Goal: Task Accomplishment & Management: Complete application form

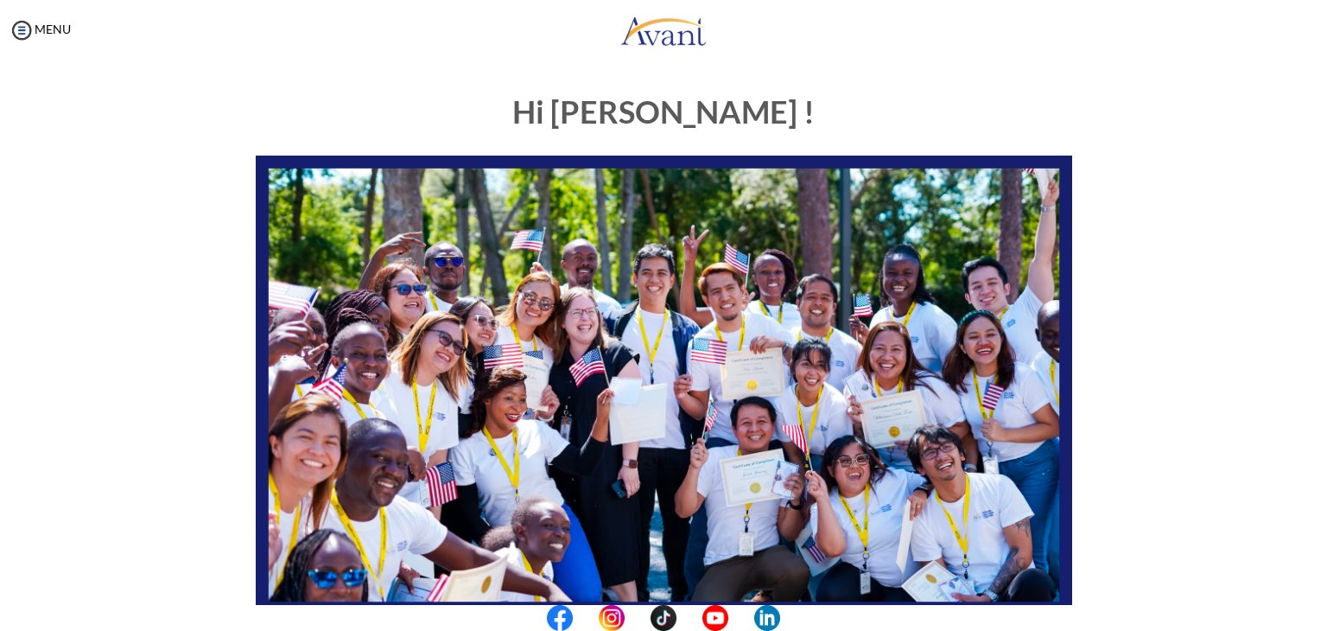
scroll to position [328, 0]
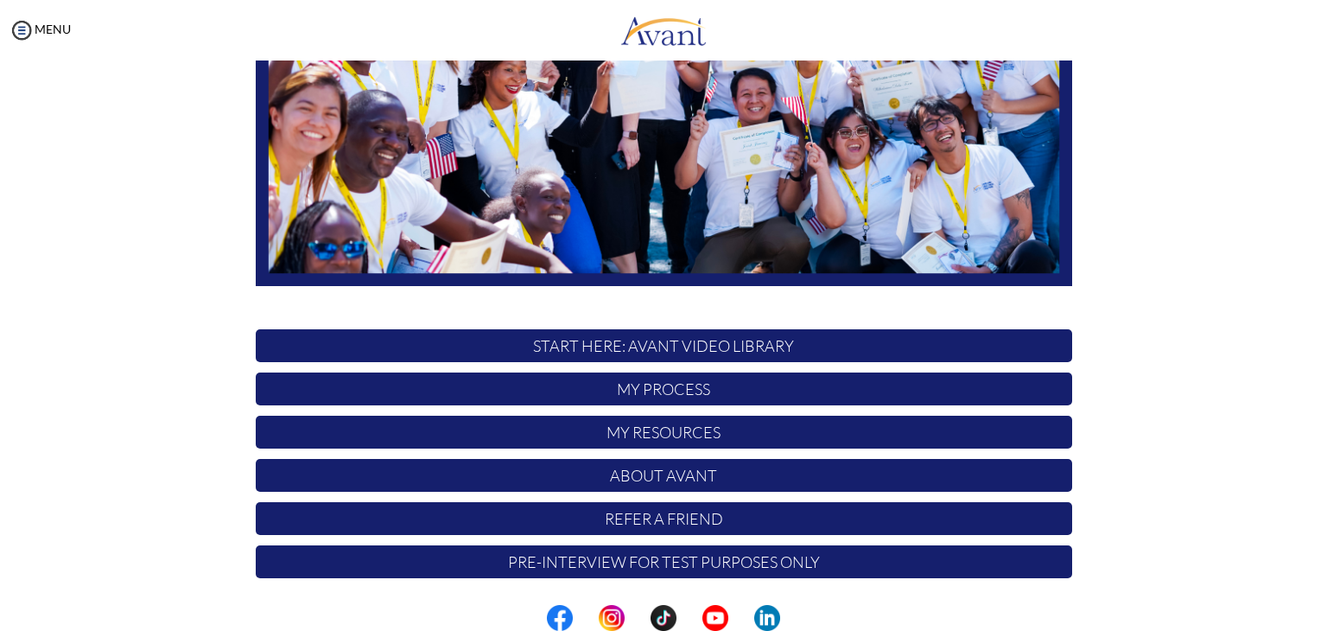
click at [694, 565] on p "Pre-Interview for test purposes only" at bounding box center [664, 561] width 817 height 33
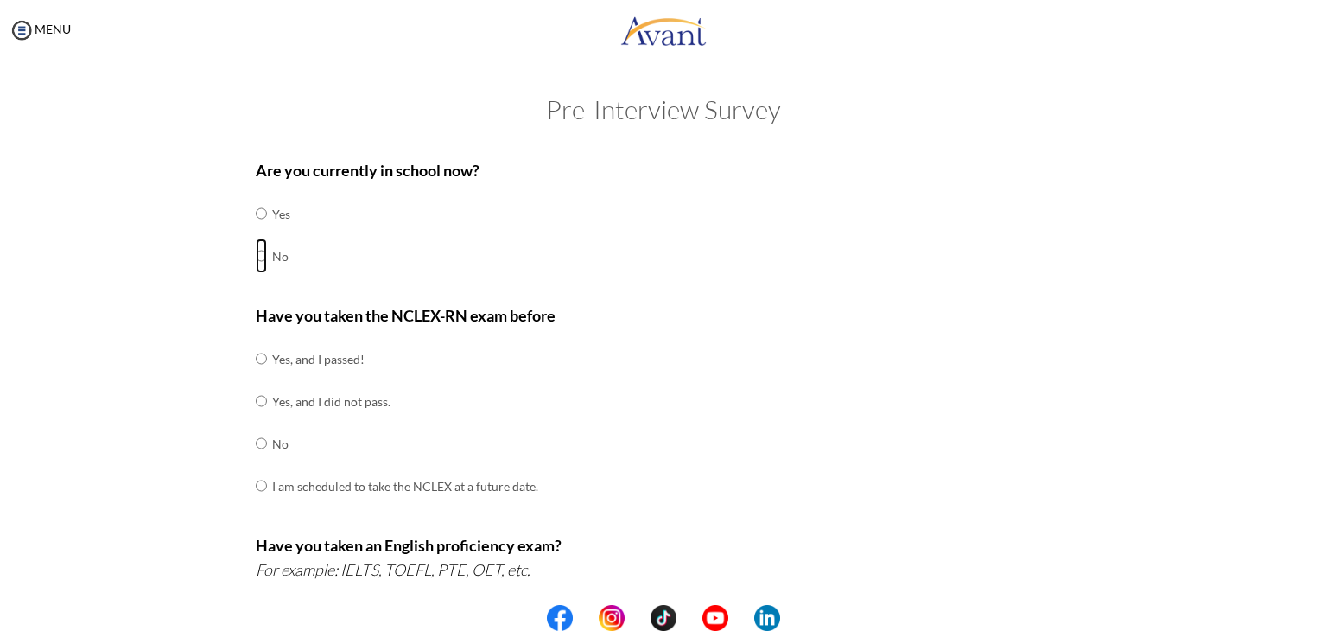
click at [256, 250] on input "radio" at bounding box center [261, 256] width 11 height 35
radio input "true"
click at [256, 362] on input "radio" at bounding box center [261, 358] width 11 height 35
radio input "true"
click at [256, 384] on input "radio" at bounding box center [261, 401] width 11 height 35
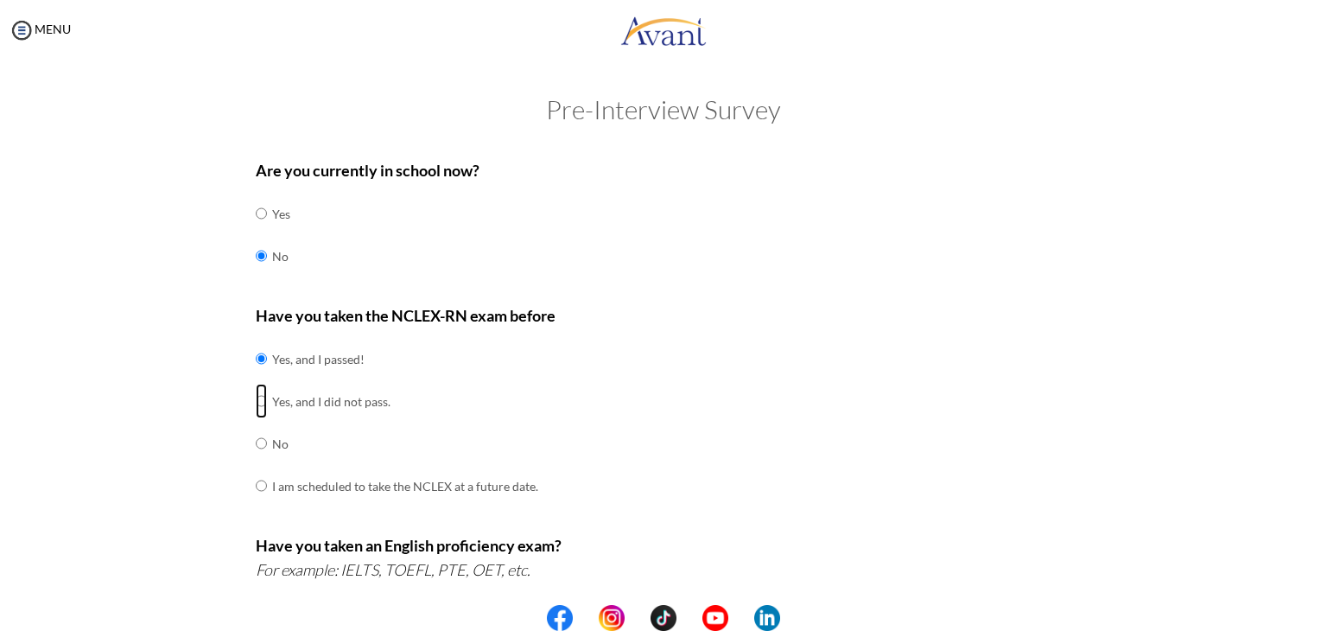
radio input "true"
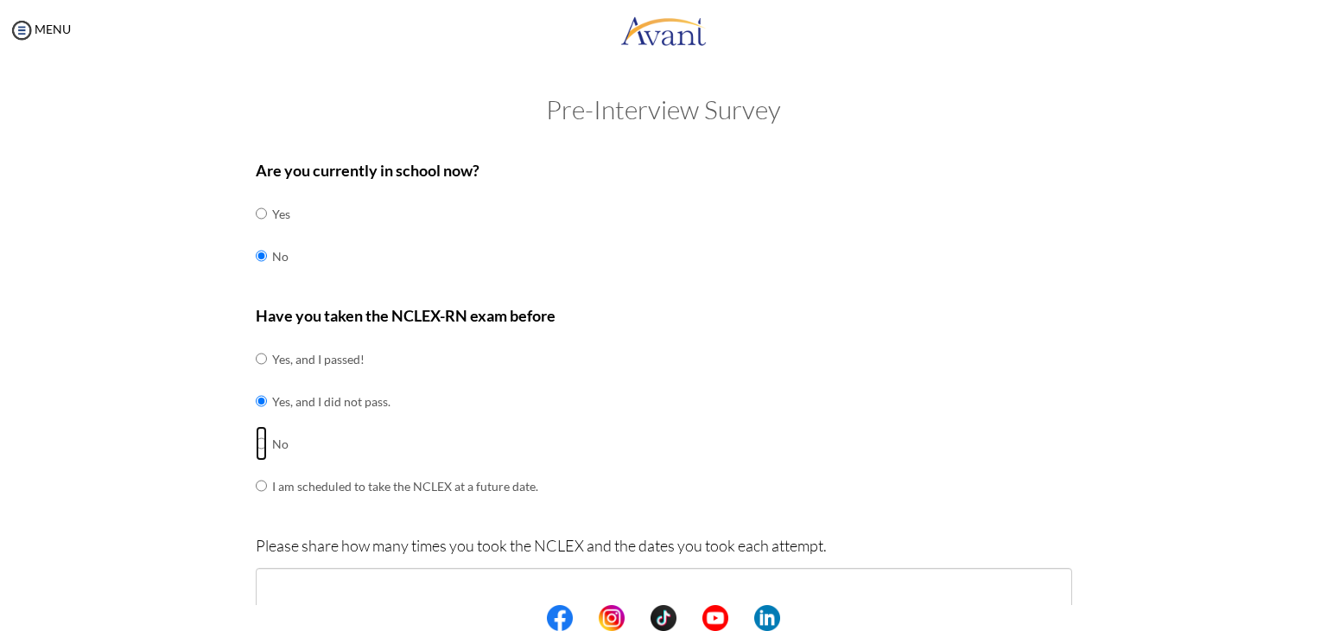
click at [256, 426] on input "radio" at bounding box center [261, 443] width 11 height 35
radio input "true"
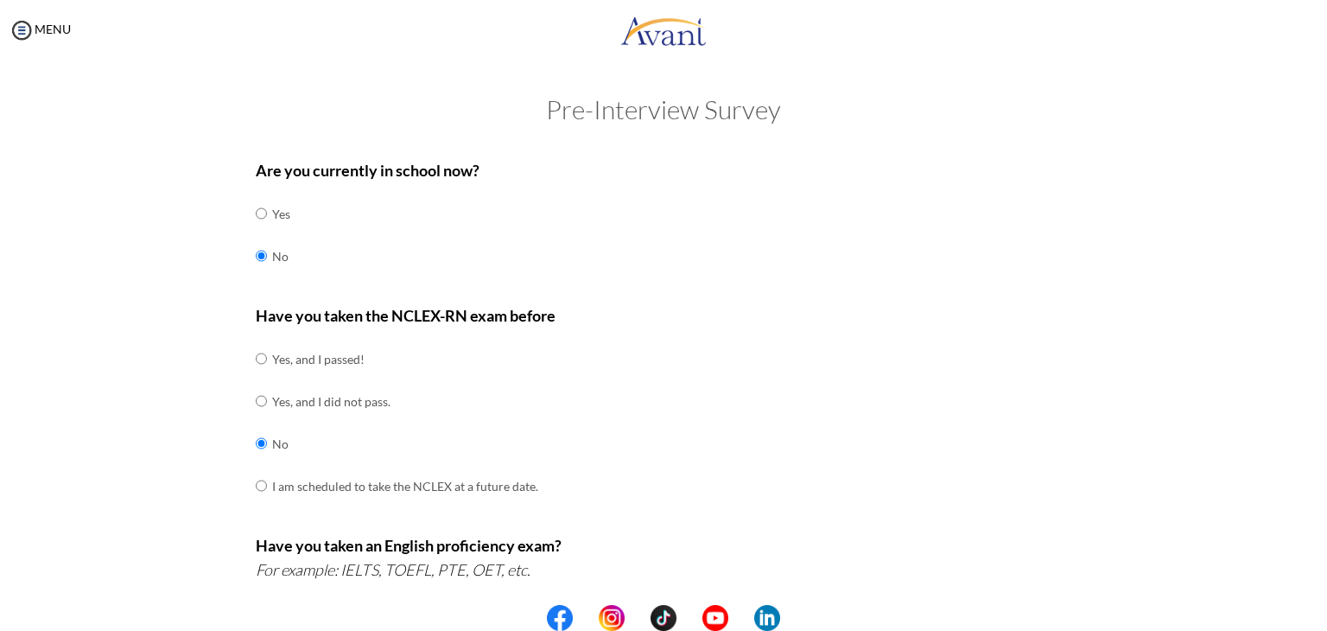
click at [256, 468] on input "radio" at bounding box center [261, 485] width 11 height 35
radio input "true"
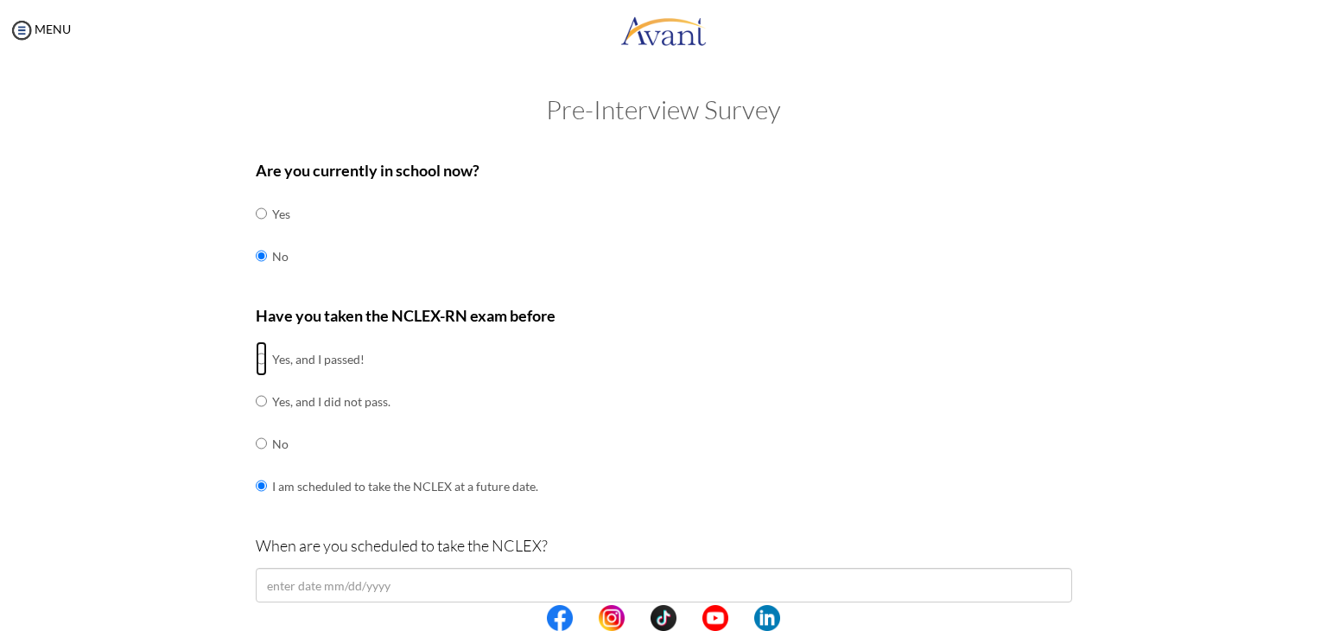
click at [256, 360] on input "radio" at bounding box center [261, 358] width 11 height 35
radio input "true"
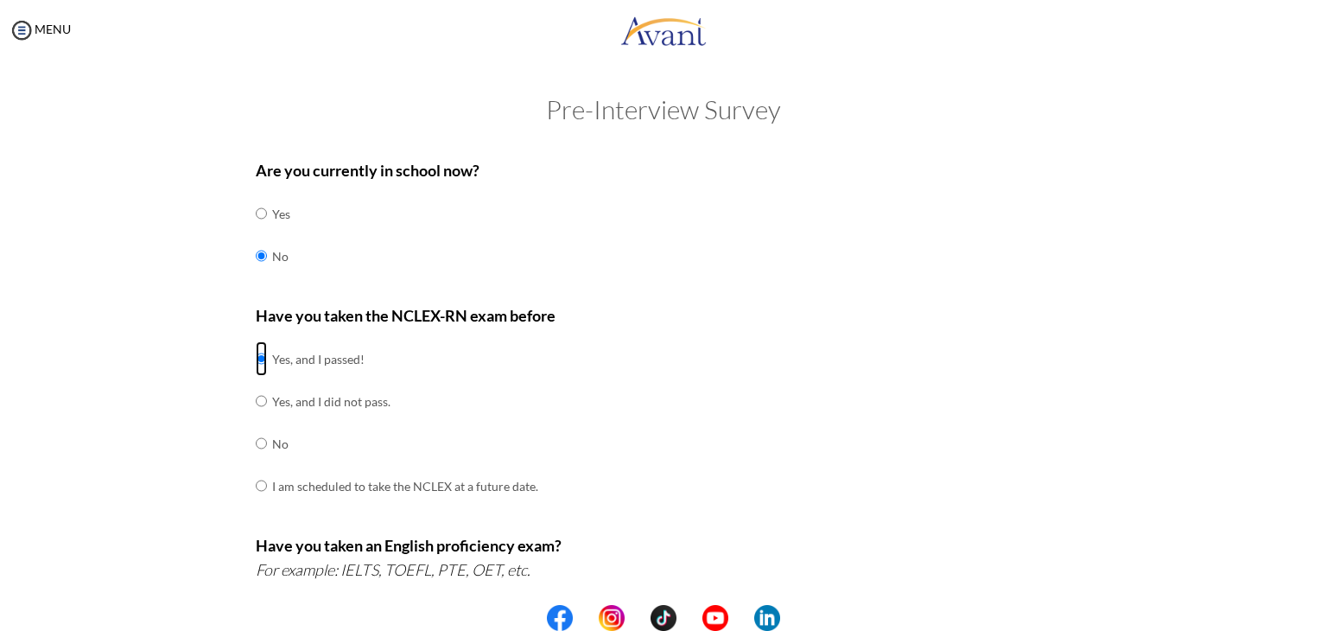
scroll to position [473, 0]
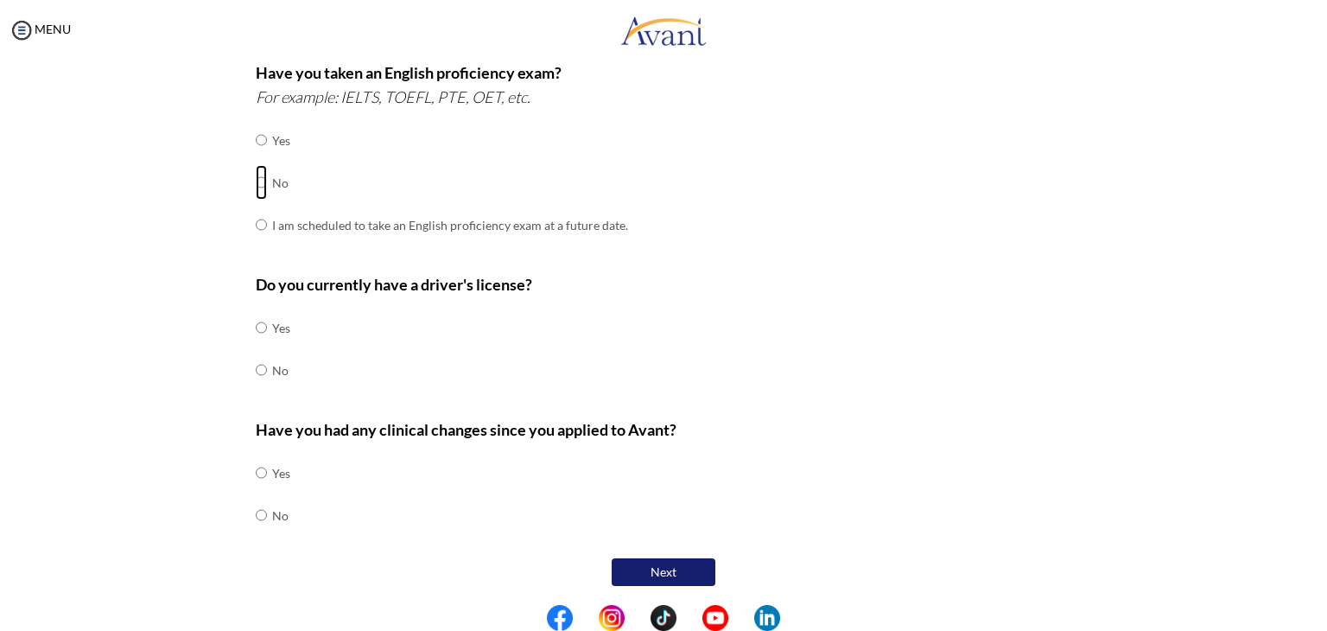
click at [256, 191] on input "radio" at bounding box center [261, 182] width 11 height 35
radio input "true"
click at [256, 326] on input "radio" at bounding box center [261, 327] width 11 height 35
radio input "true"
click at [256, 509] on input "radio" at bounding box center [261, 515] width 11 height 35
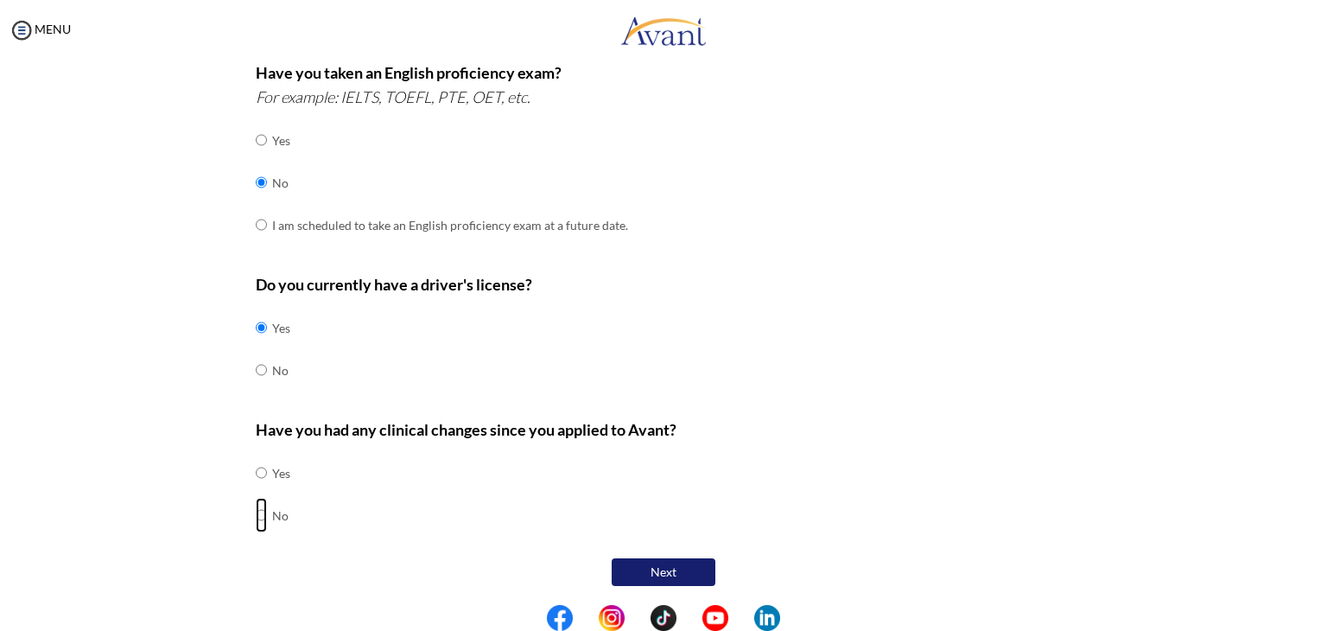
radio input "true"
click at [675, 569] on button "Next" at bounding box center [664, 572] width 104 height 28
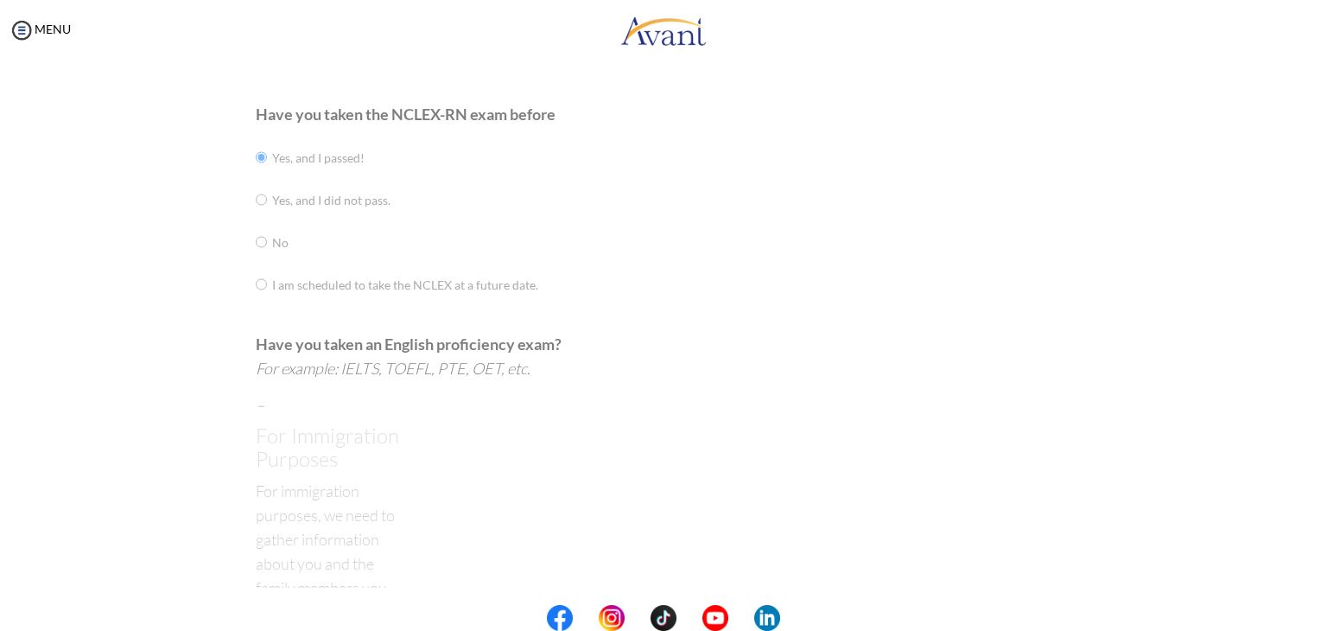
scroll to position [35, 0]
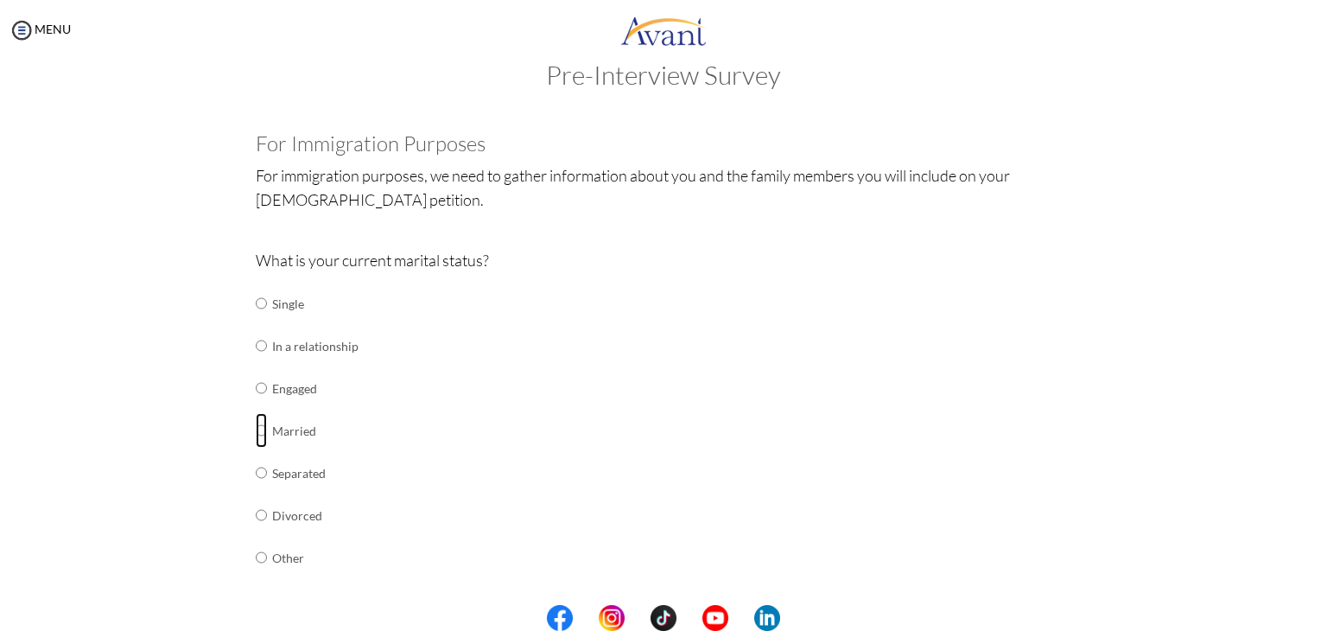
click at [256, 428] on input "radio" at bounding box center [261, 430] width 11 height 35
radio input "true"
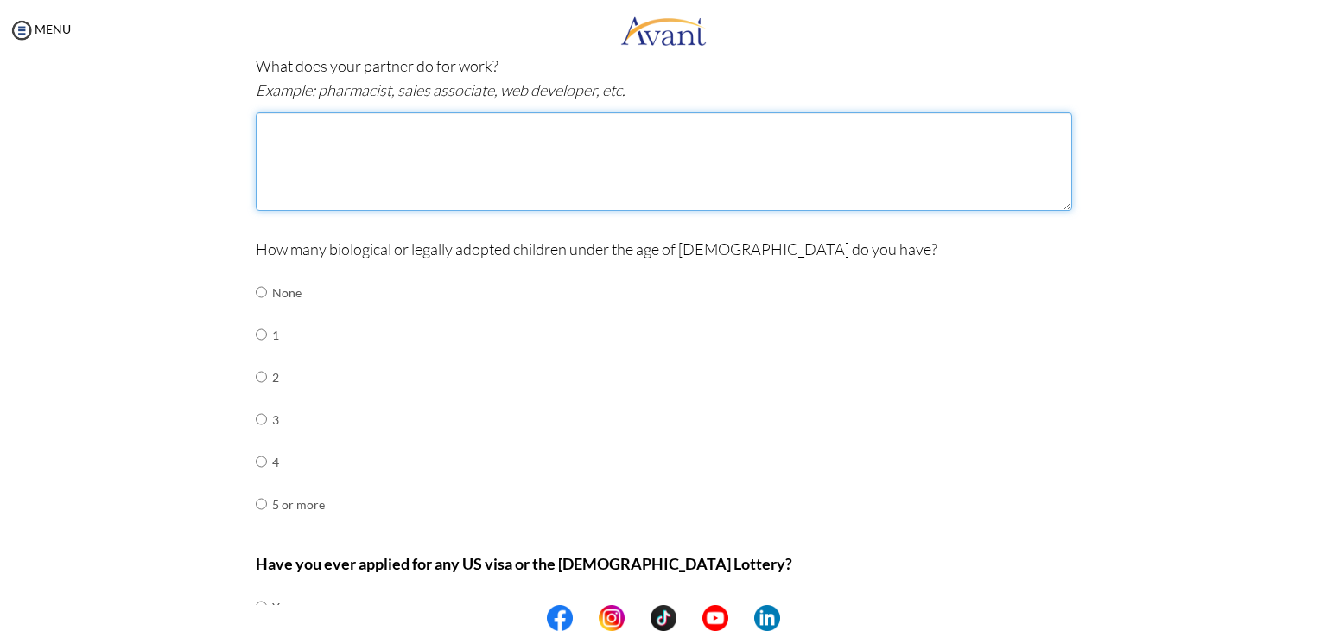
click at [340, 153] on textarea at bounding box center [664, 161] width 817 height 99
type textarea "teacher"
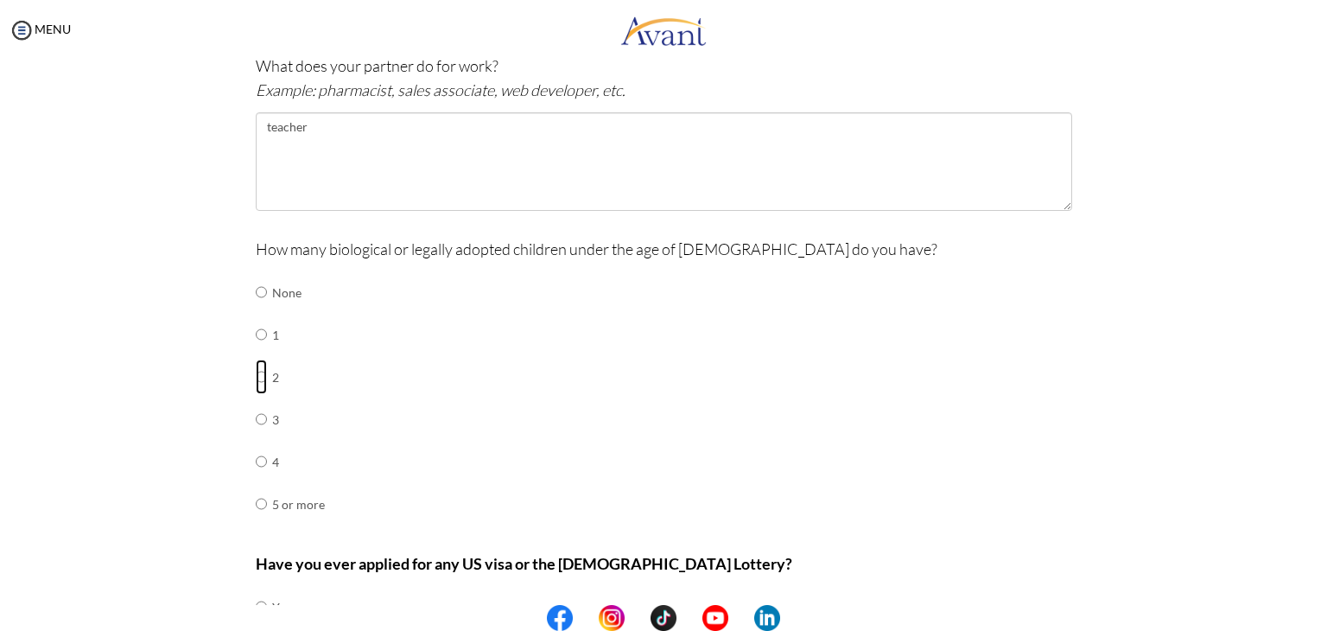
click at [256, 374] on input "radio" at bounding box center [261, 377] width 11 height 35
radio input "true"
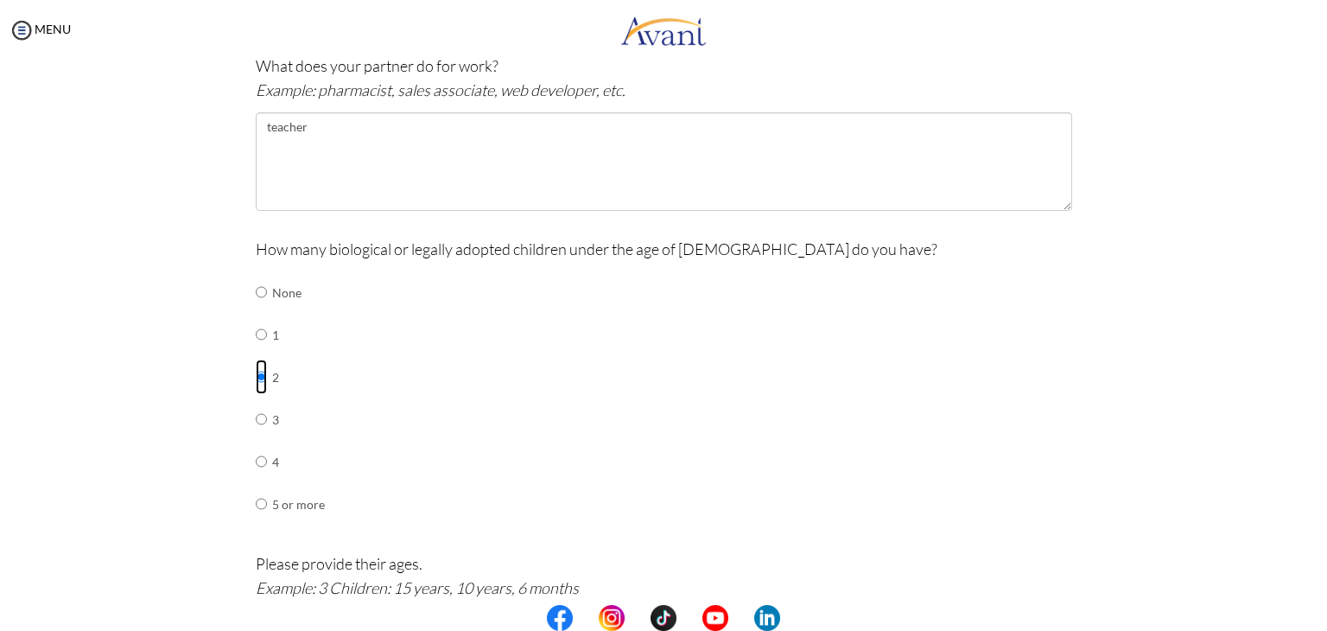
scroll to position [902, 0]
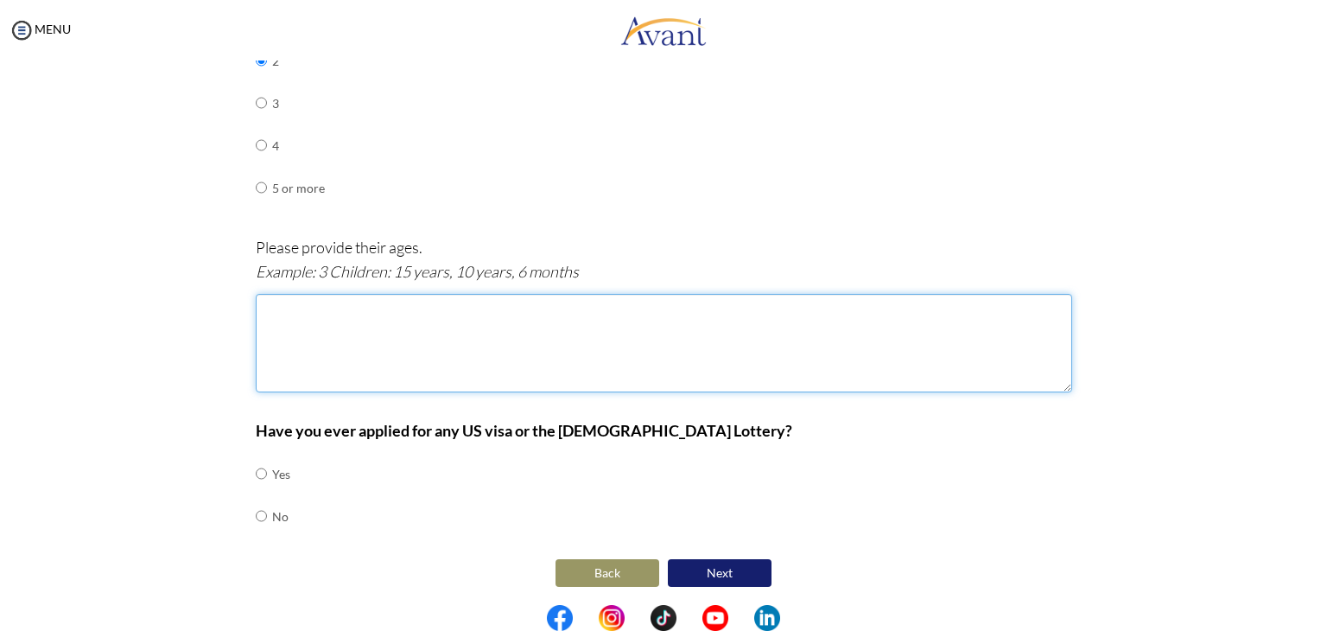
click at [348, 334] on textarea at bounding box center [664, 343] width 817 height 99
type textarea "9years 2 years"
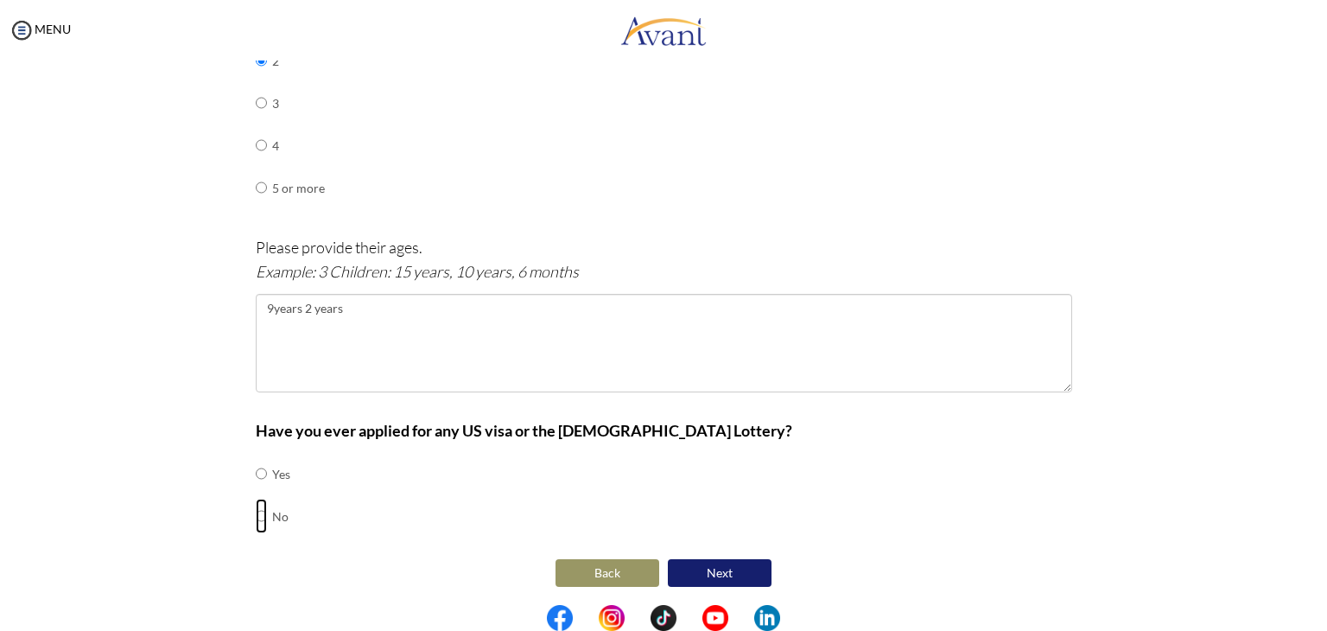
click at [256, 508] on input "radio" at bounding box center [261, 516] width 11 height 35
radio input "true"
click at [692, 571] on button "Next" at bounding box center [720, 573] width 104 height 28
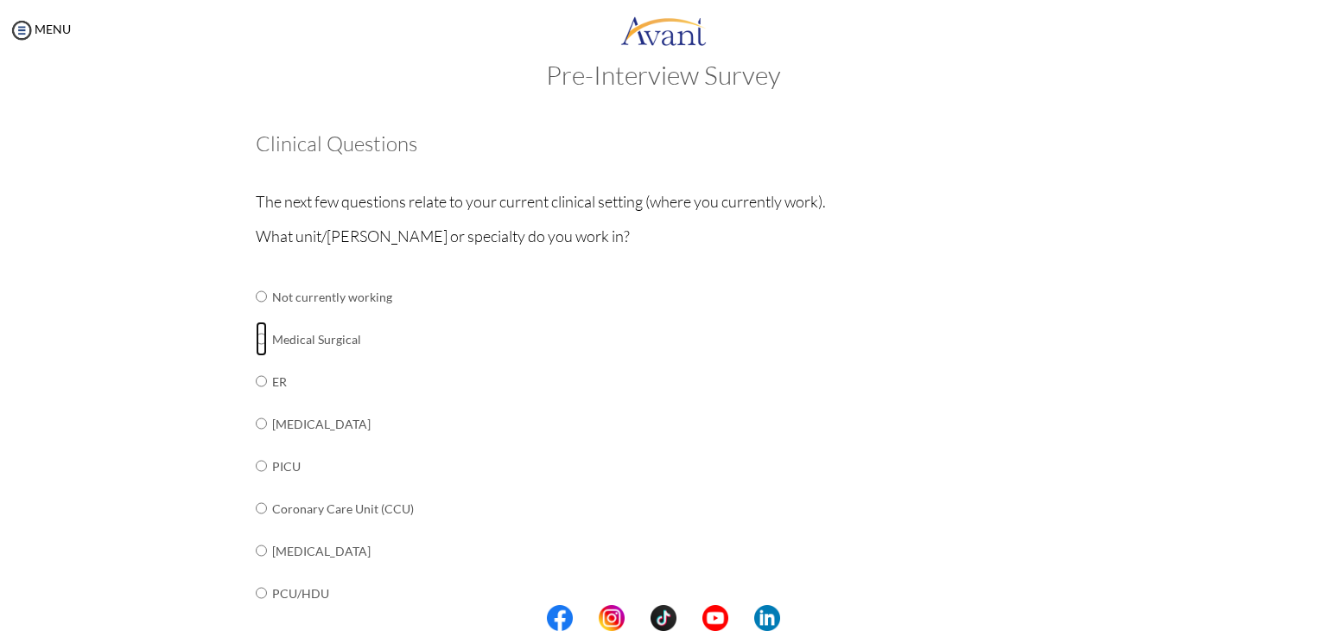
click at [256, 340] on input "radio" at bounding box center [261, 338] width 11 height 35
radio input "true"
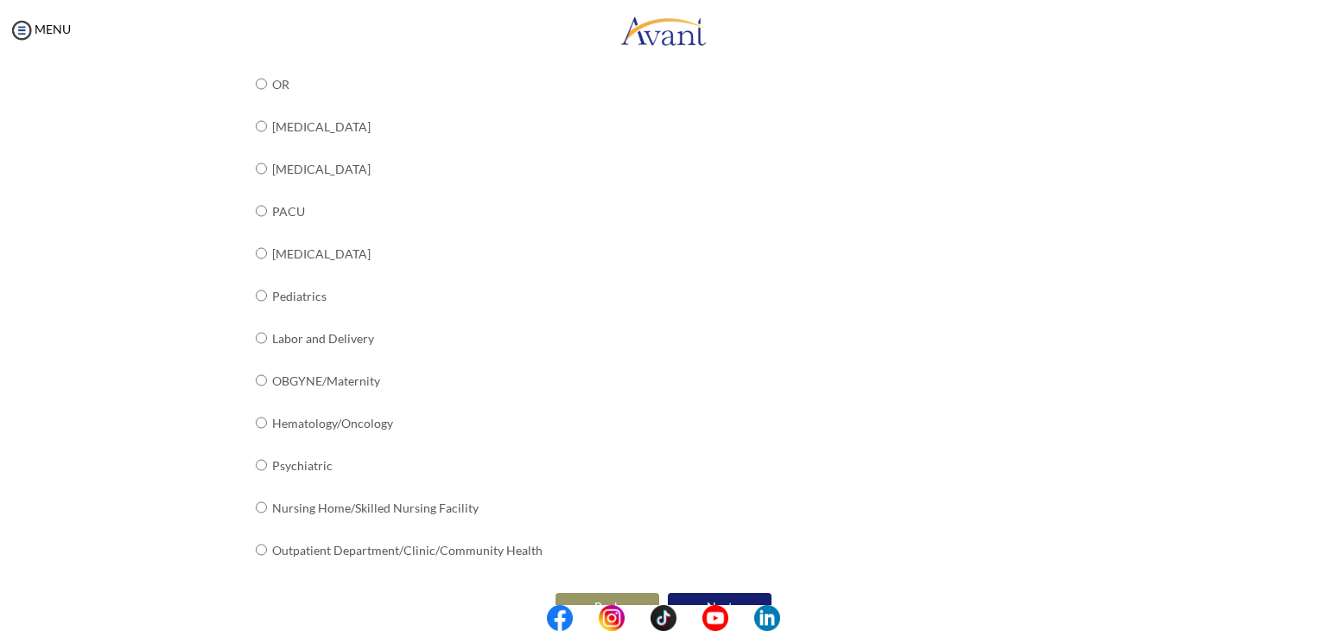
click at [739, 598] on button "Next" at bounding box center [720, 607] width 104 height 28
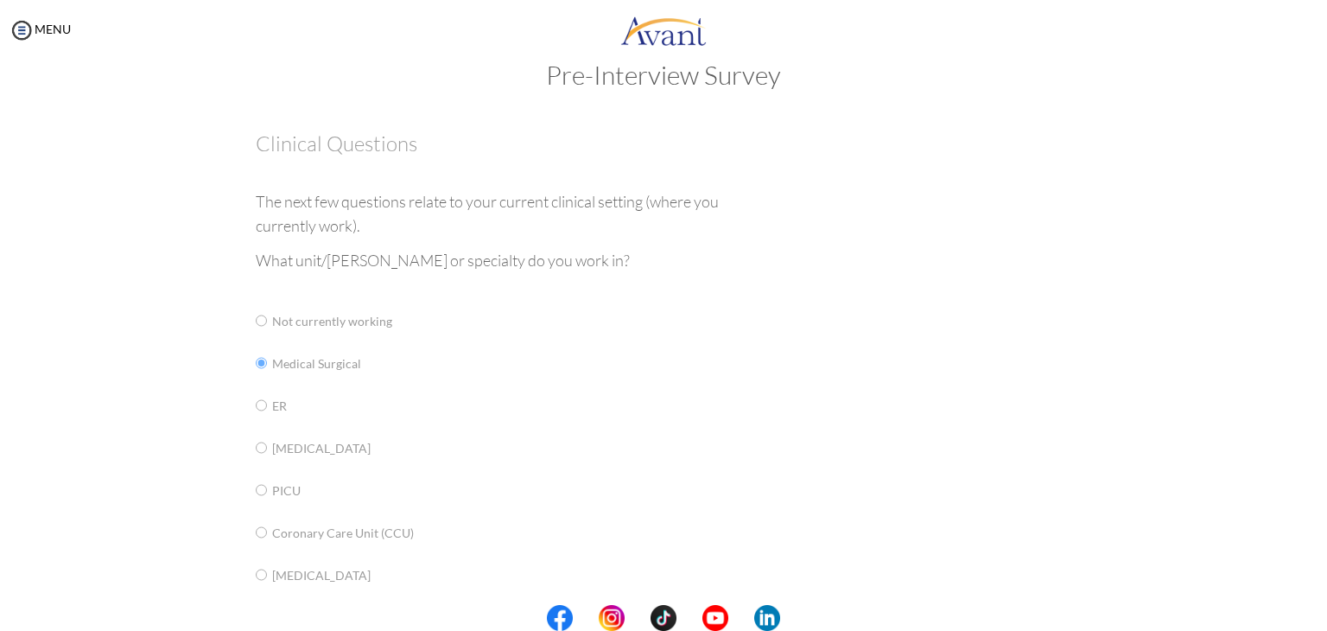
scroll to position [0, 0]
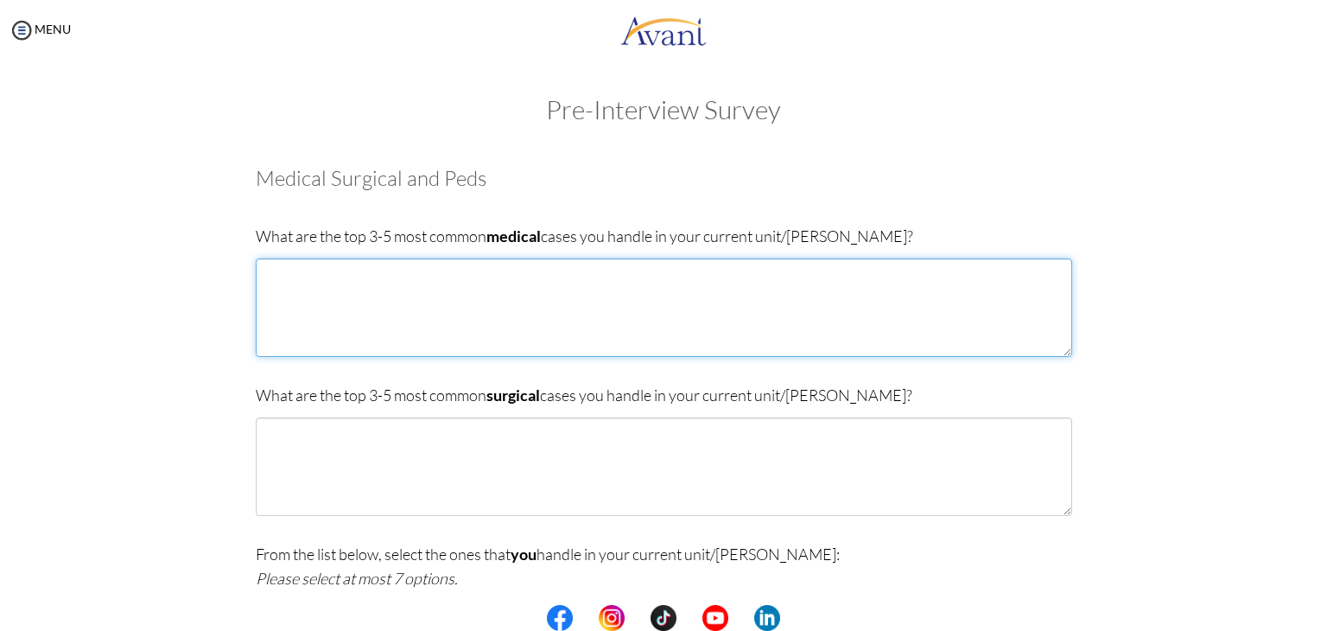
click at [291, 343] on textarea at bounding box center [664, 307] width 817 height 99
type textarea "[MEDICAL_DATA] bph [MEDICAL_DATA] [MEDICAL_DATA] [MEDICAL_DATA]"
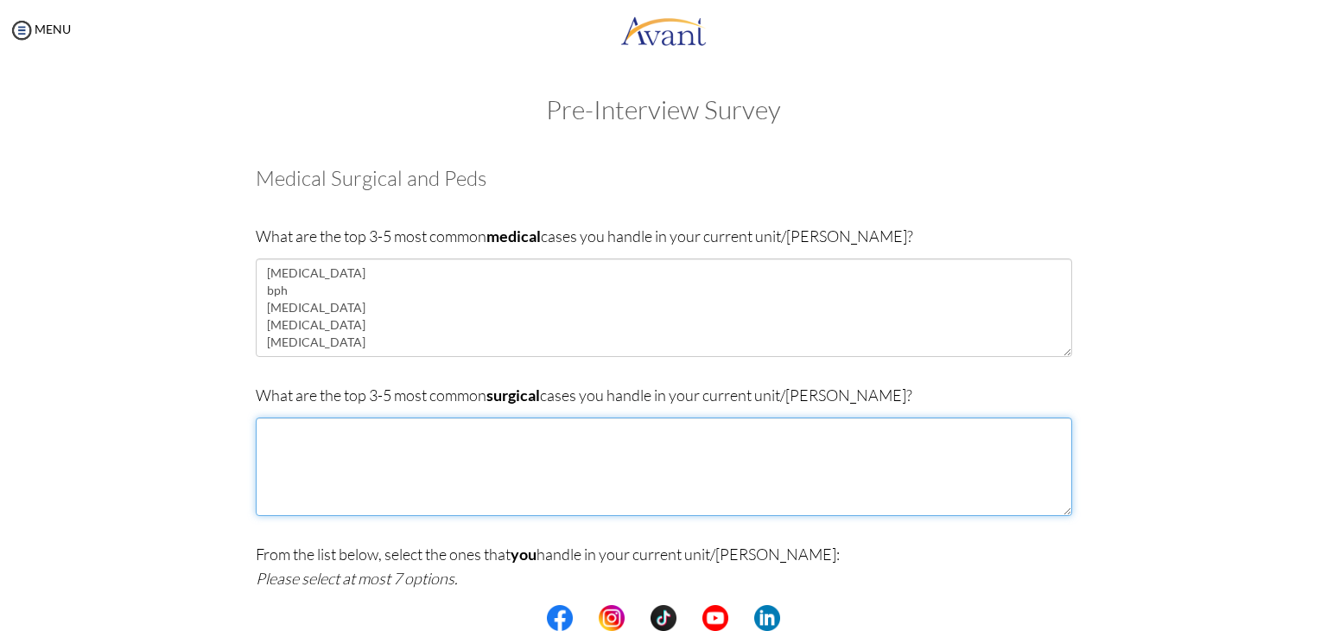
click at [277, 445] on textarea at bounding box center [664, 466] width 817 height 99
type textarea "[MEDICAL_DATA] [MEDICAL_DATA] below and [MEDICAL_DATA]"
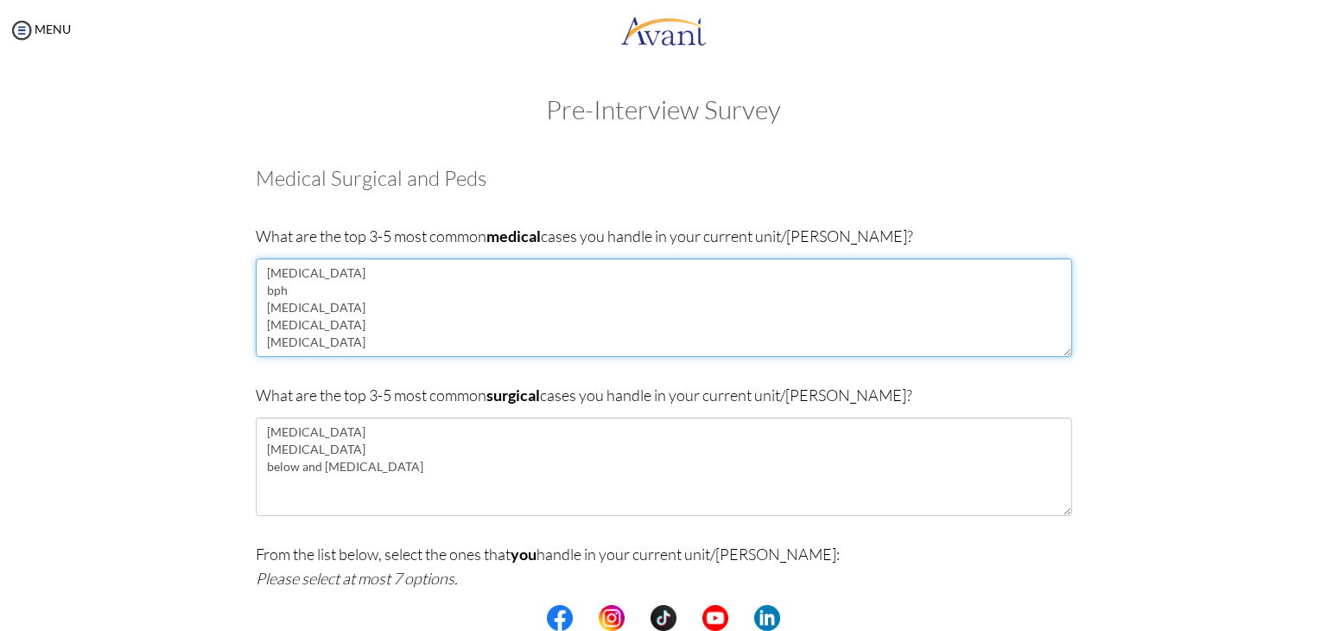
click at [303, 334] on textarea "[MEDICAL_DATA] bph [MEDICAL_DATA] [MEDICAL_DATA] [MEDICAL_DATA]" at bounding box center [664, 307] width 817 height 99
type textarea "[MEDICAL_DATA] bph [MEDICAL_DATA] [MEDICAL_DATA] liver cirhosis"
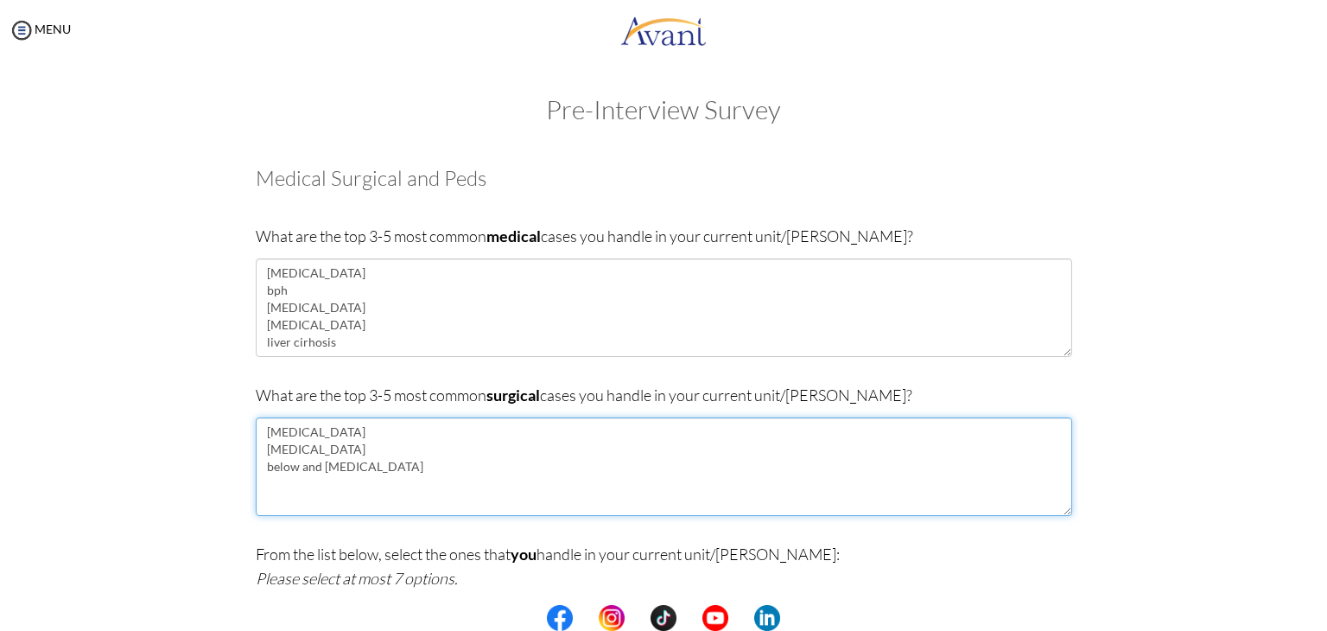
click at [461, 474] on textarea "[MEDICAL_DATA] [MEDICAL_DATA] below and [MEDICAL_DATA]" at bounding box center [664, 466] width 817 height 99
type textarea "[MEDICAL_DATA] [MEDICAL_DATA] below and [MEDICAL_DATA] general preparation for …"
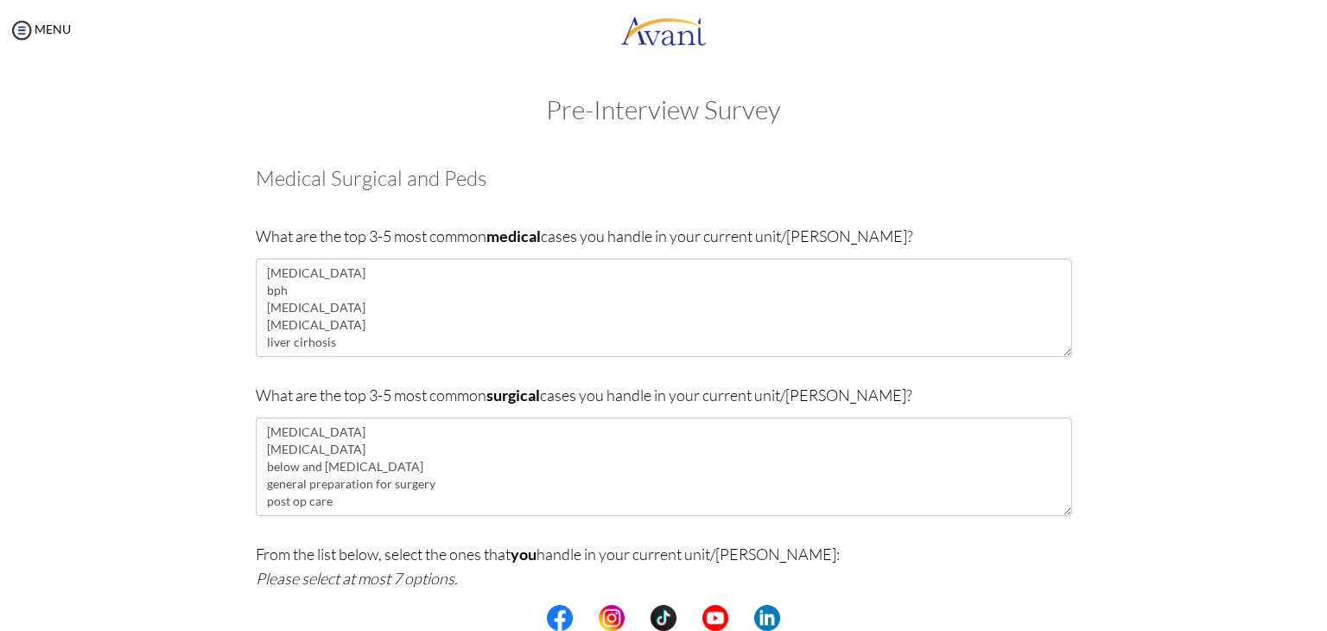
click at [786, 547] on p "From the list below, select the ones that you handle in your current unit/[PERS…" at bounding box center [664, 566] width 817 height 48
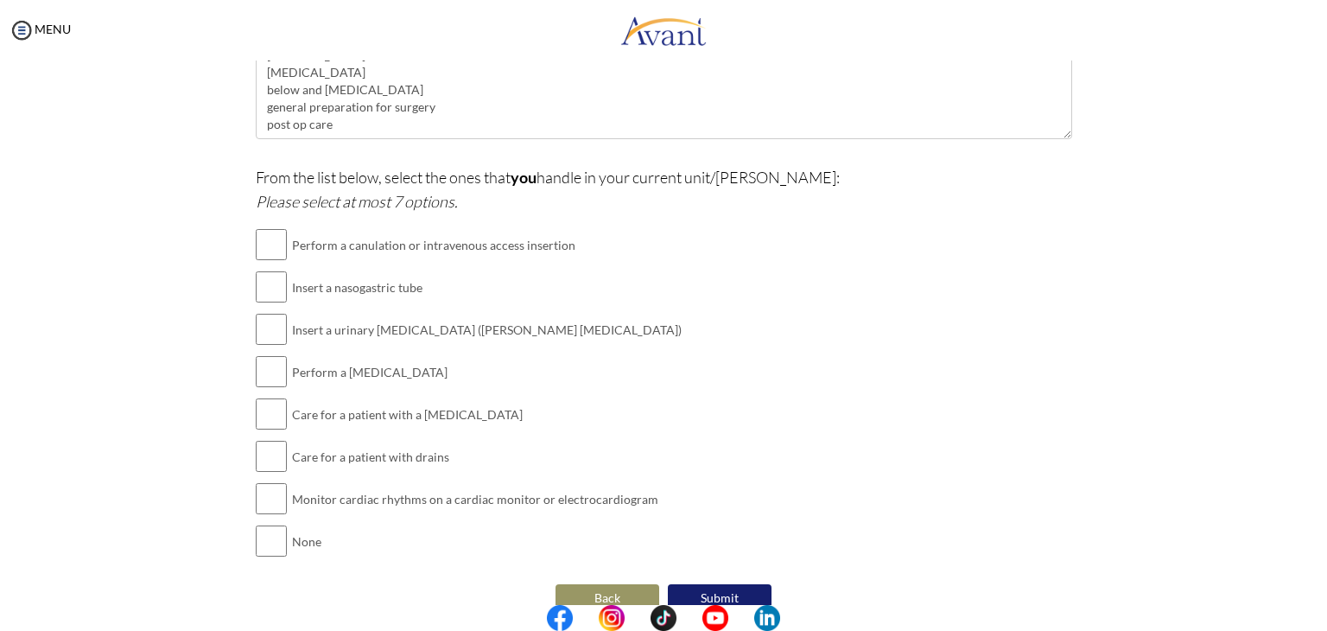
scroll to position [380, 0]
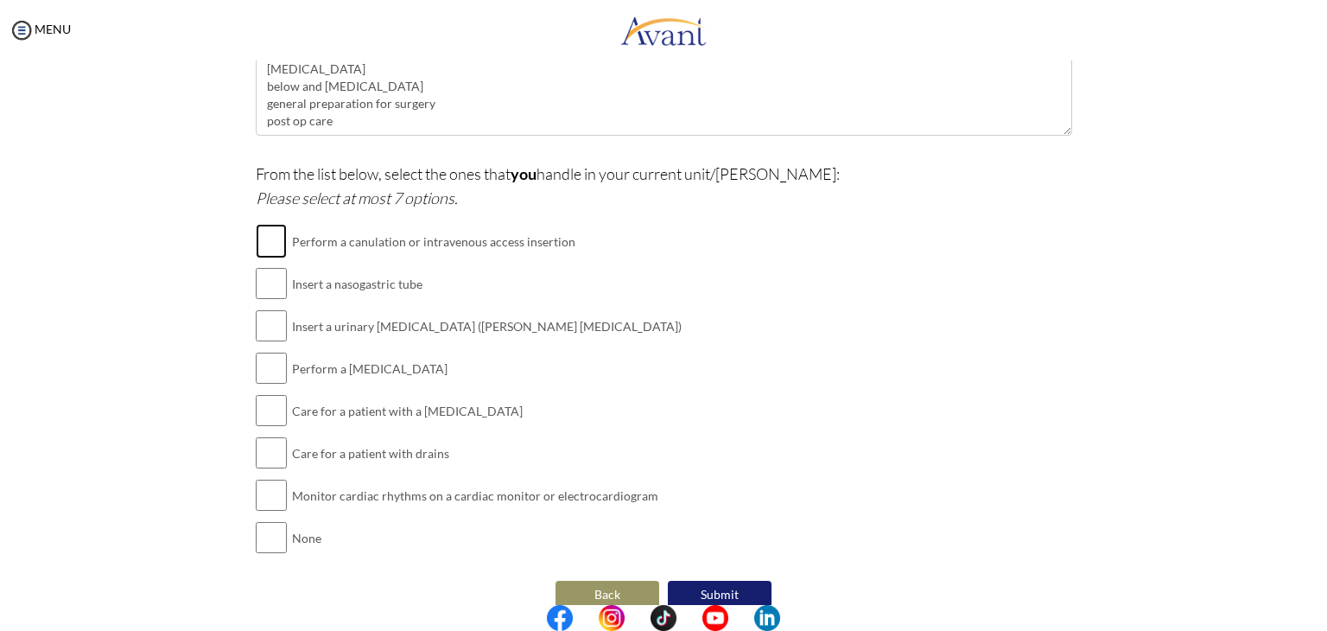
click at [277, 244] on input "checkbox" at bounding box center [271, 241] width 31 height 35
checkbox input "true"
click at [269, 273] on input "checkbox" at bounding box center [271, 283] width 31 height 35
checkbox input "true"
click at [262, 329] on input "checkbox" at bounding box center [271, 326] width 31 height 35
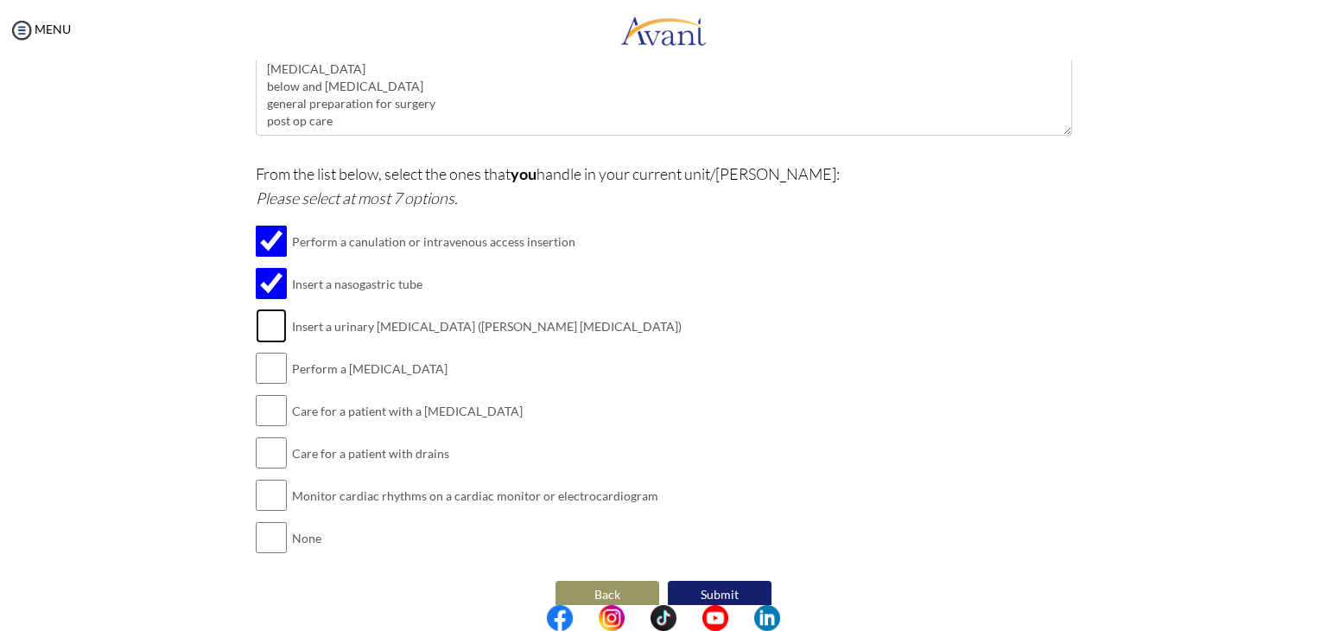
checkbox input "true"
click at [259, 373] on input "checkbox" at bounding box center [271, 368] width 31 height 35
checkbox input "true"
click at [269, 412] on input "checkbox" at bounding box center [271, 410] width 31 height 35
checkbox input "true"
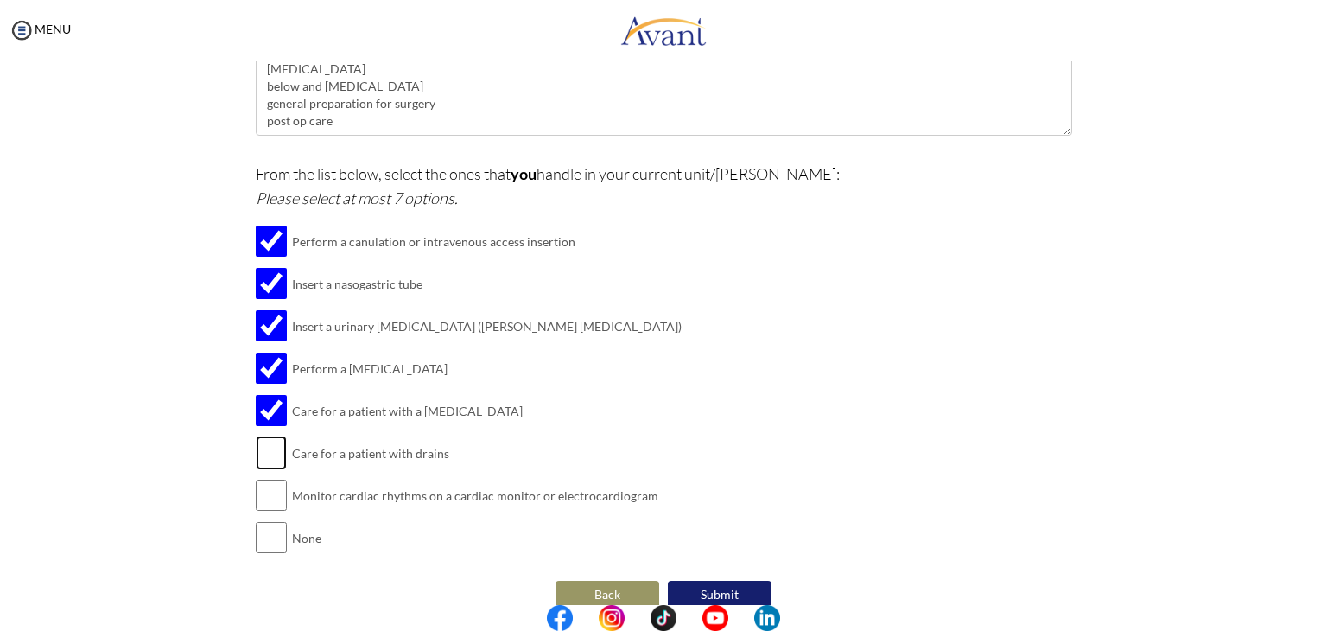
click at [278, 467] on input "checkbox" at bounding box center [271, 453] width 31 height 35
checkbox input "true"
click at [264, 493] on input "checkbox" at bounding box center [271, 495] width 31 height 35
checkbox input "true"
click at [268, 533] on input "checkbox" at bounding box center [271, 537] width 31 height 35
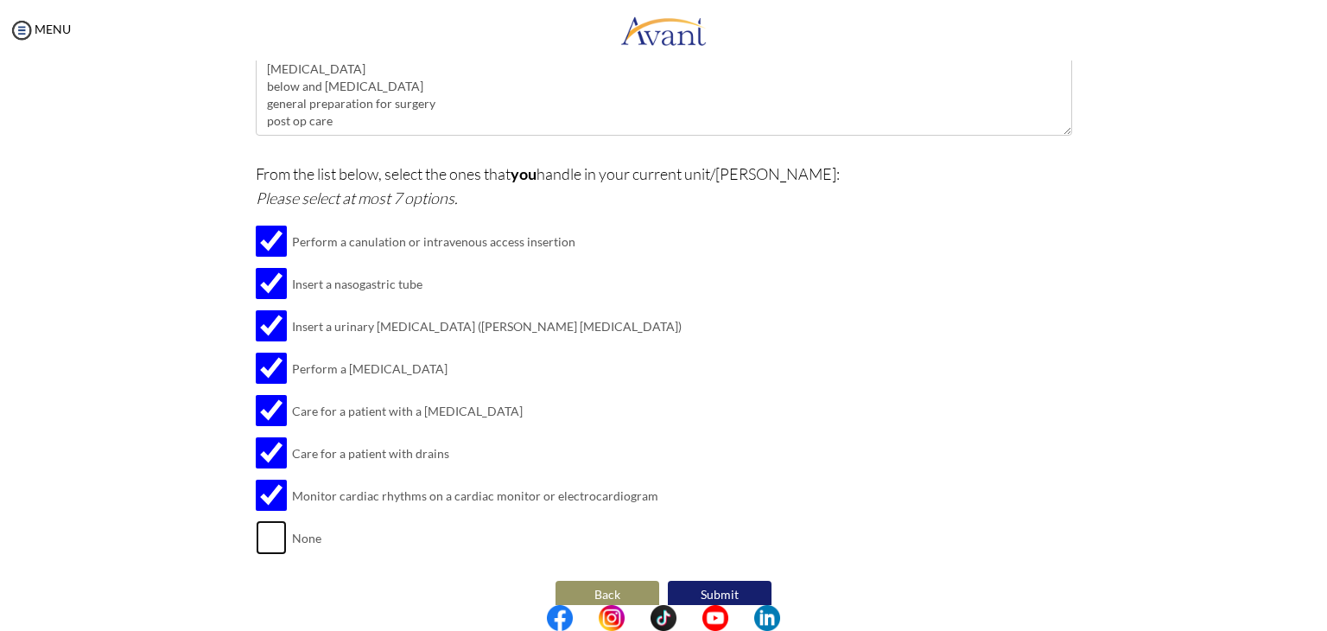
checkbox input "true"
click at [715, 585] on button "Submit" at bounding box center [720, 595] width 104 height 28
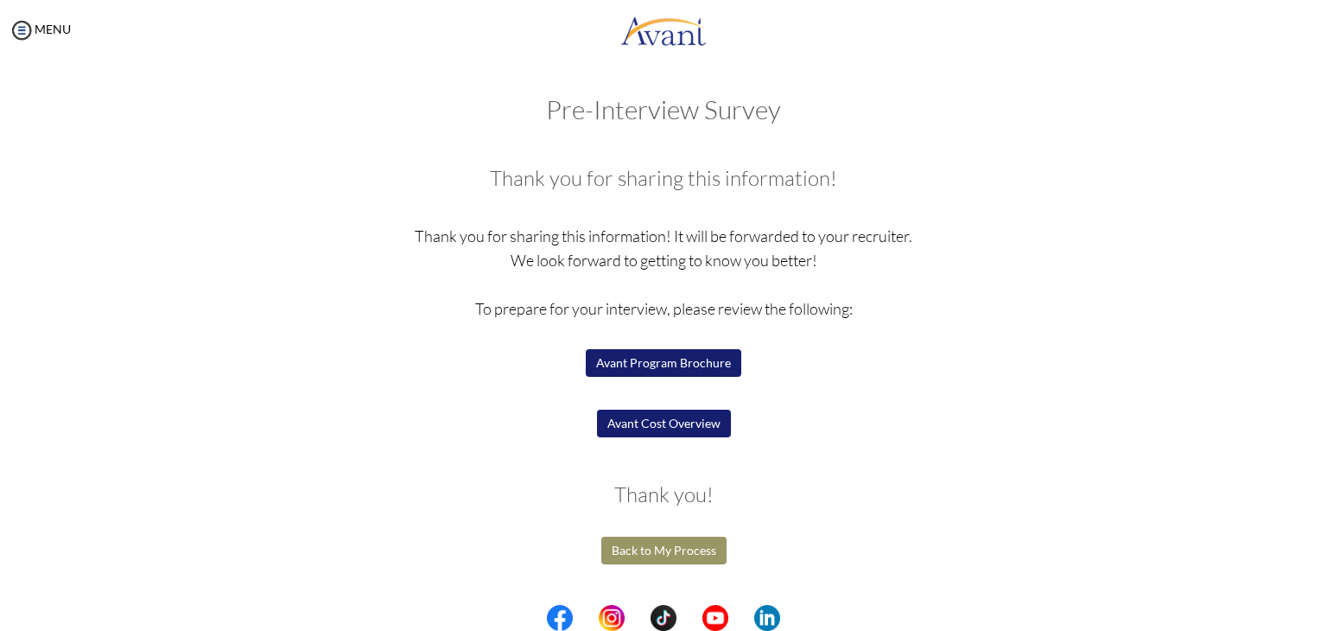
click at [678, 537] on button "Back to My Process" at bounding box center [663, 551] width 125 height 28
